Goal: Task Accomplishment & Management: Manage account settings

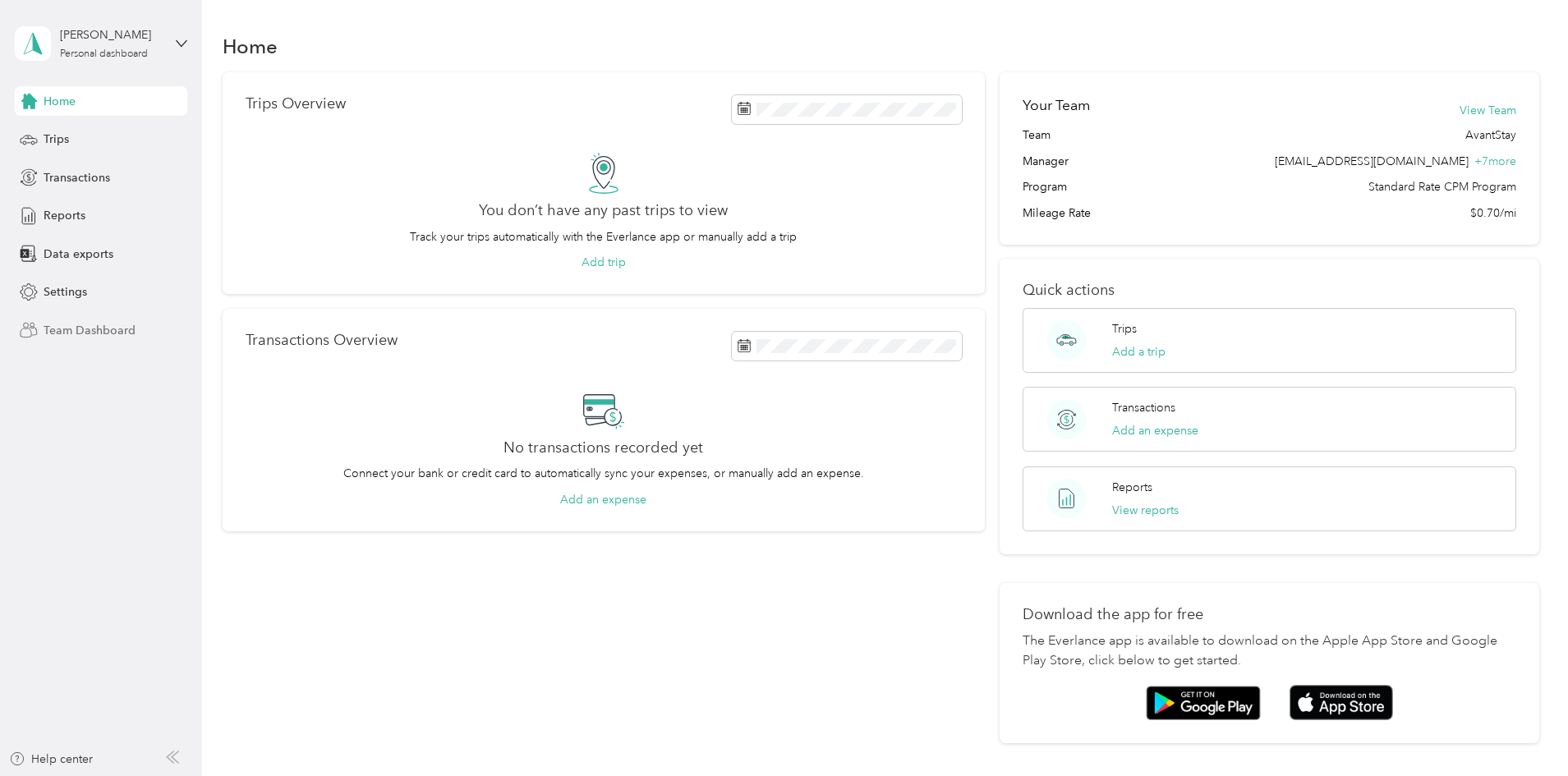
click at [111, 336] on span "Team Dashboard" at bounding box center [90, 330] width 92 height 17
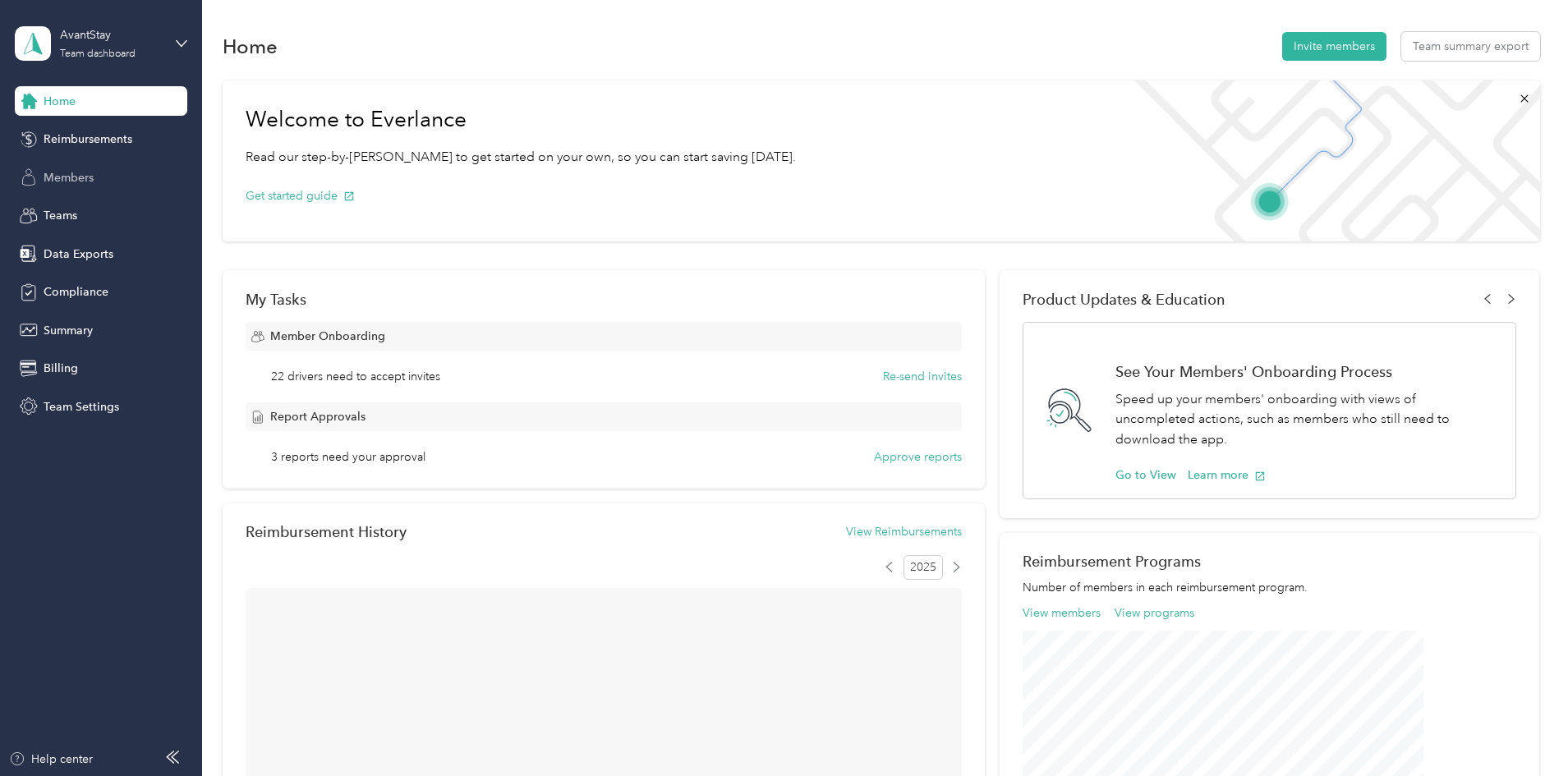
click at [77, 183] on span "Members" at bounding box center [68, 177] width 50 height 17
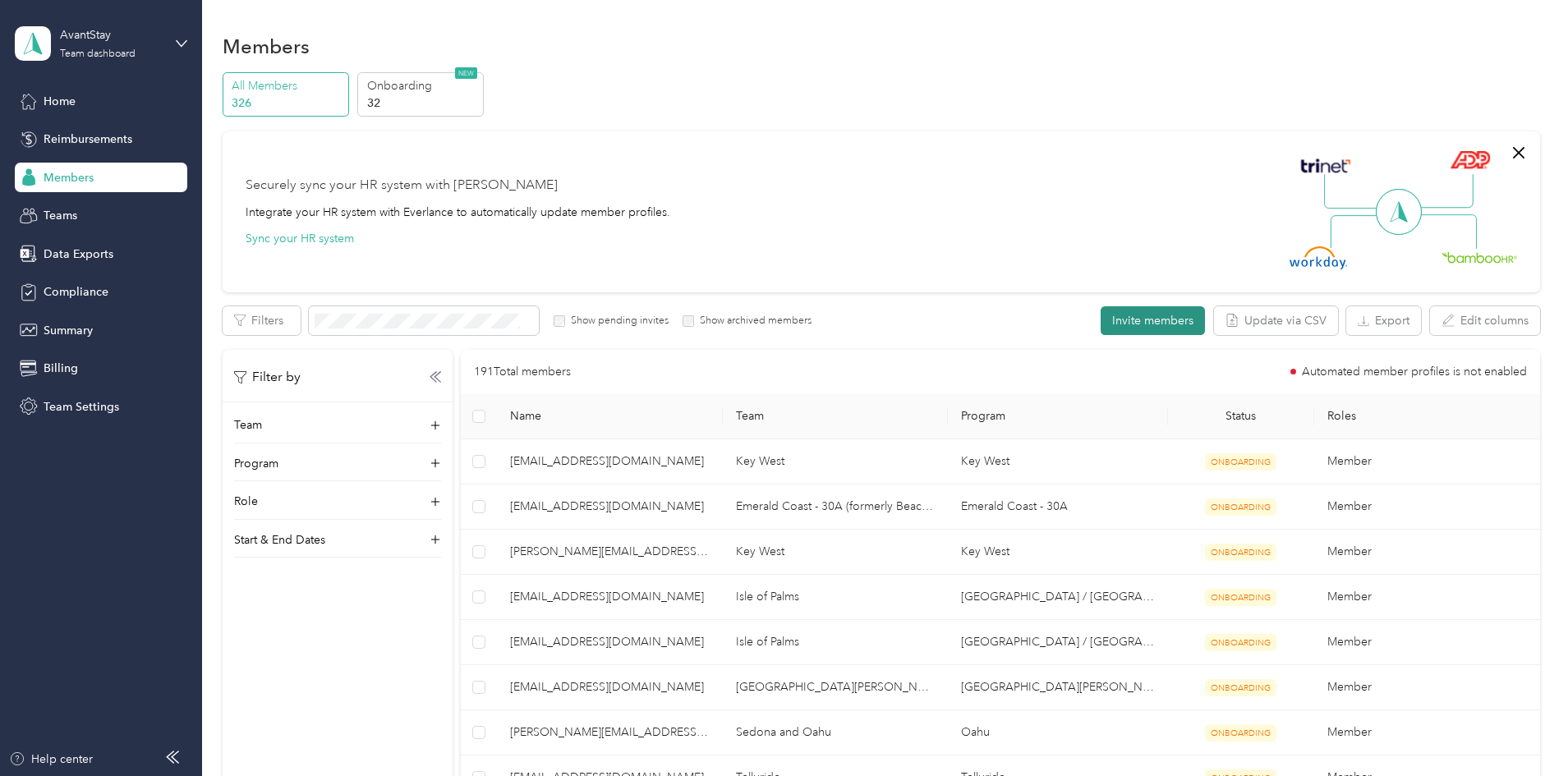
click at [1101, 317] on button "Invite members" at bounding box center [1153, 320] width 104 height 29
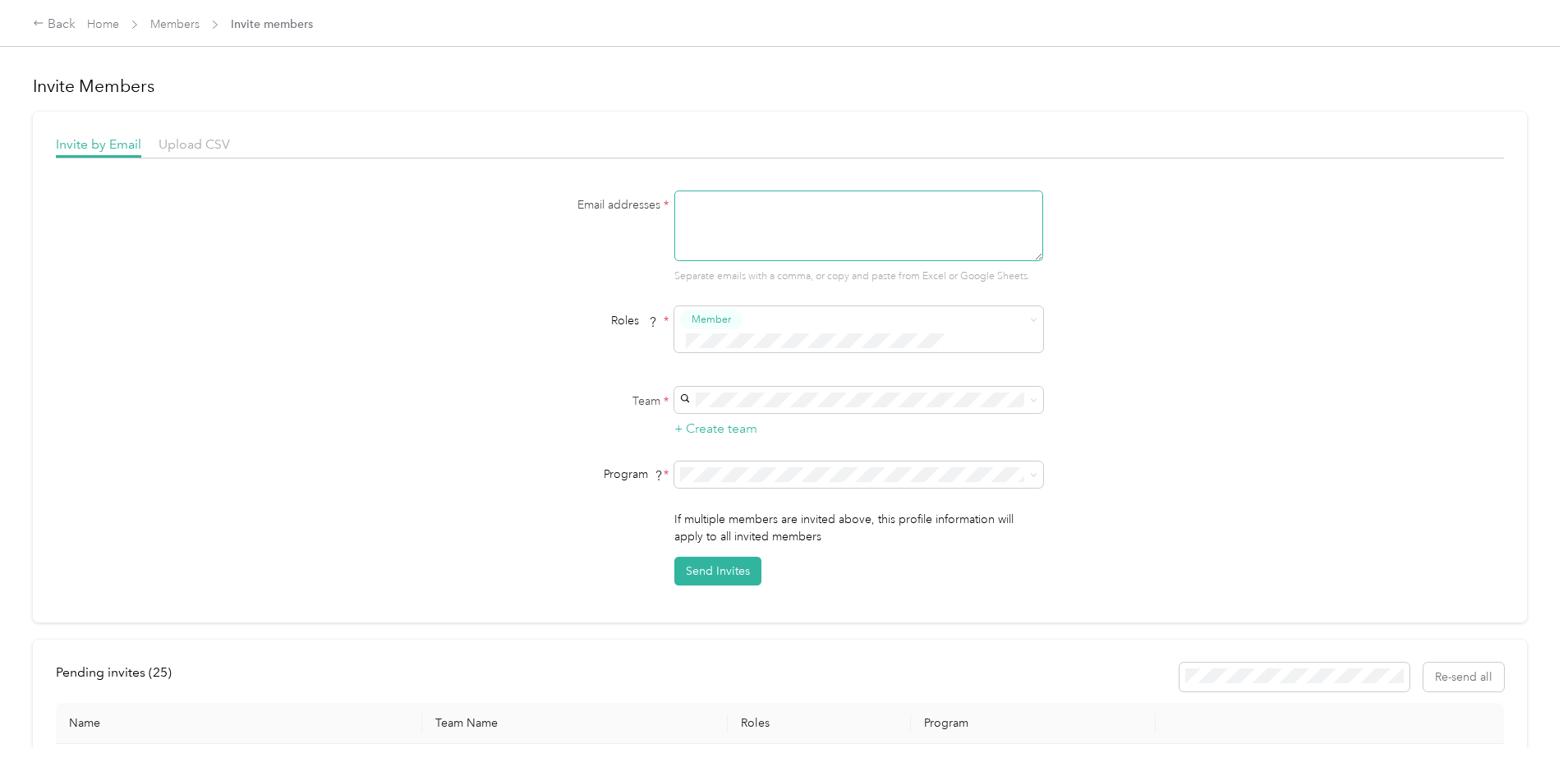
click at [718, 203] on textarea at bounding box center [859, 226] width 369 height 71
paste textarea "[EMAIL_ADDRESS][DOMAIN_NAME]"
type textarea "[EMAIL_ADDRESS][DOMAIN_NAME]"
click at [716, 410] on div "Nashville [PERSON_NAME]" at bounding box center [856, 419] width 346 height 38
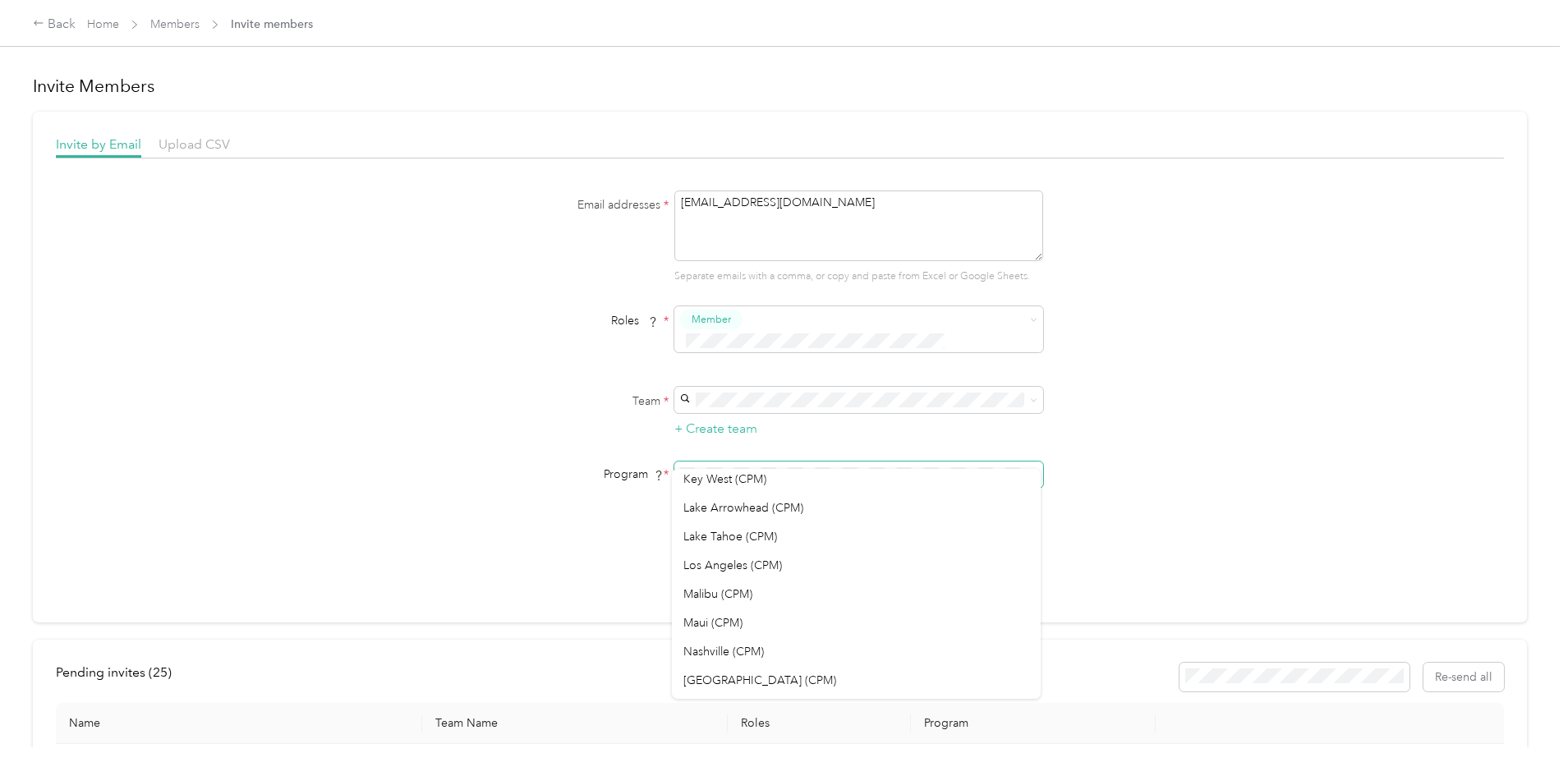
scroll to position [575, 0]
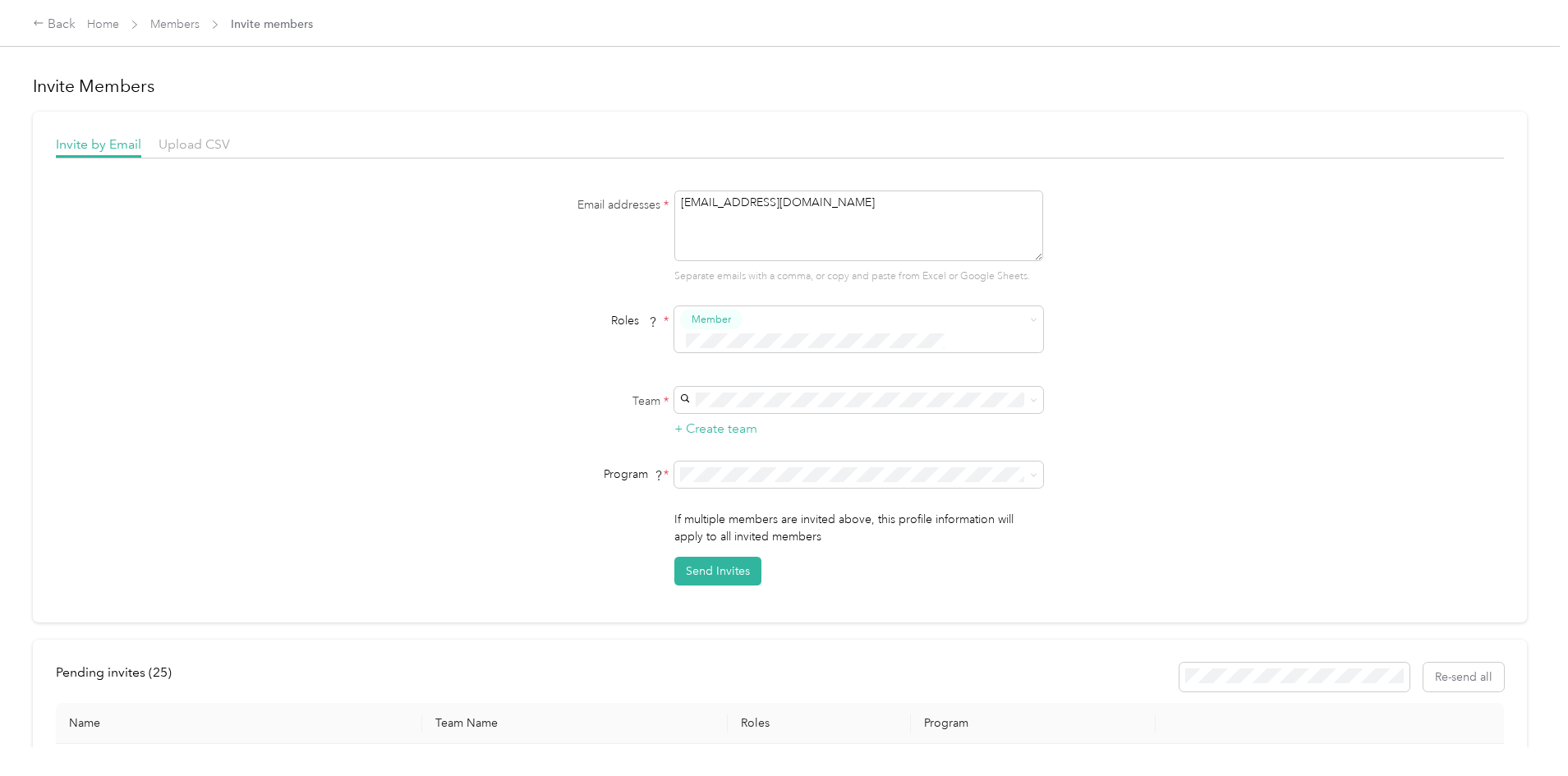
click at [723, 566] on span "Nashville (CPM)" at bounding box center [724, 563] width 81 height 14
click at [727, 557] on button "Send Invites" at bounding box center [718, 571] width 87 height 29
